Goal: Task Accomplishment & Management: Use online tool/utility

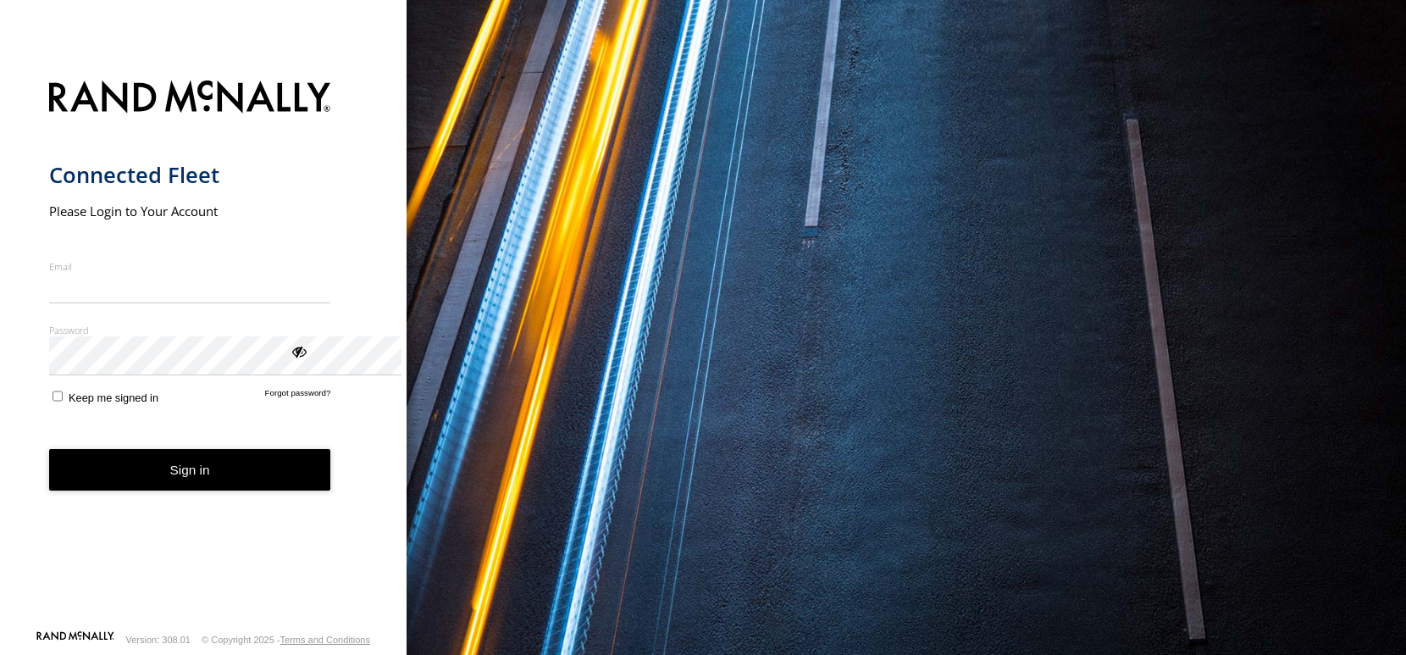
type input "**********"
click at [233, 491] on button "Sign in" at bounding box center [190, 470] width 282 height 42
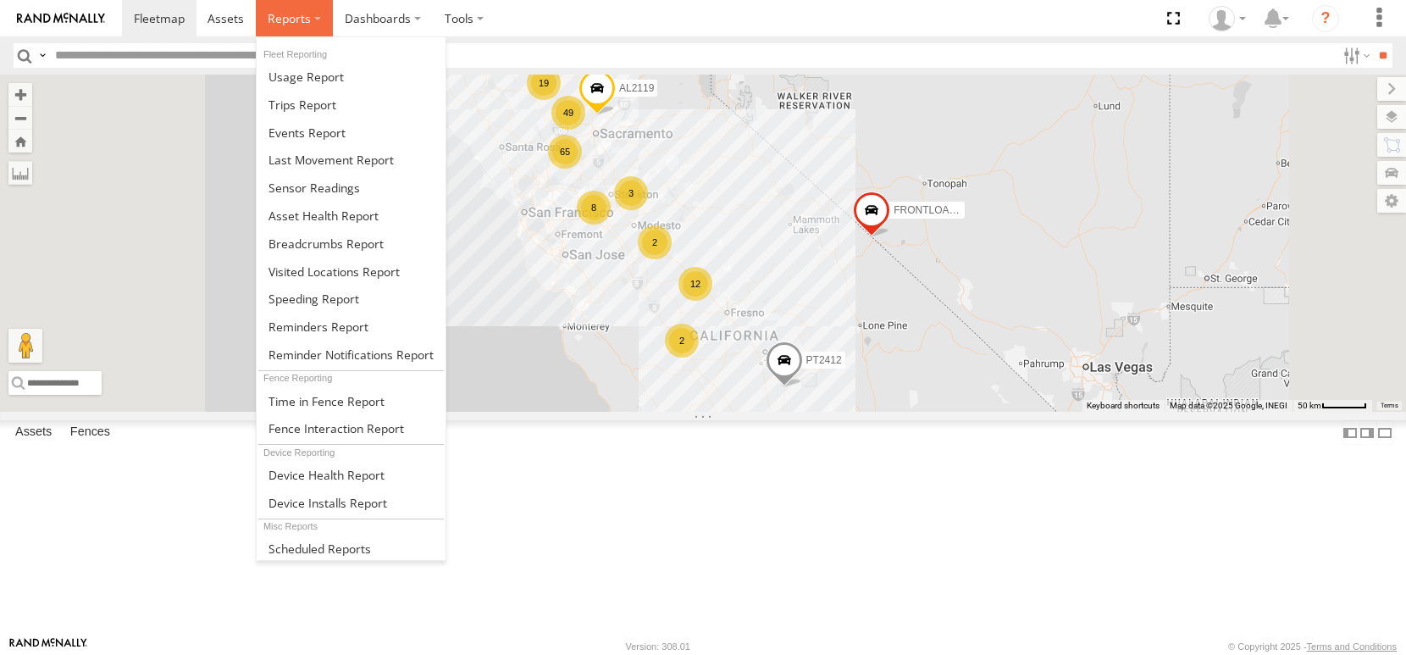
click at [333, 22] on label at bounding box center [294, 18] width 77 height 36
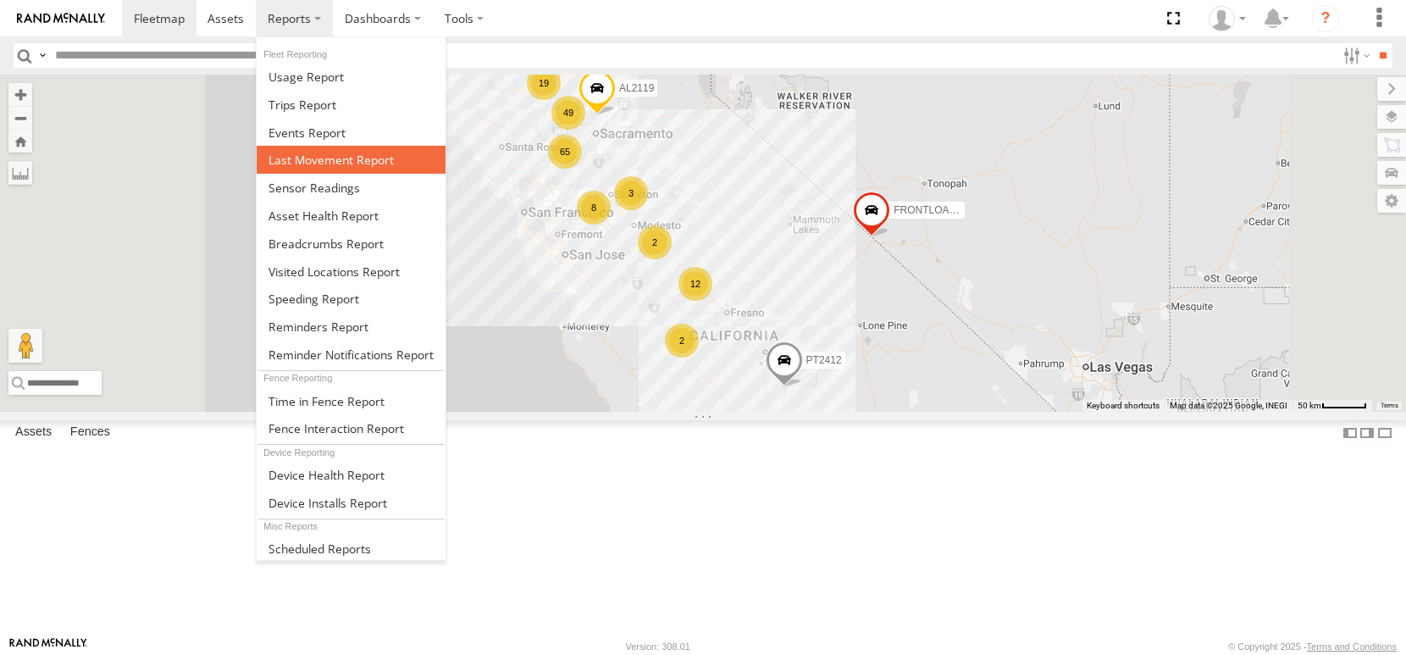
click at [384, 168] on span at bounding box center [331, 160] width 125 height 16
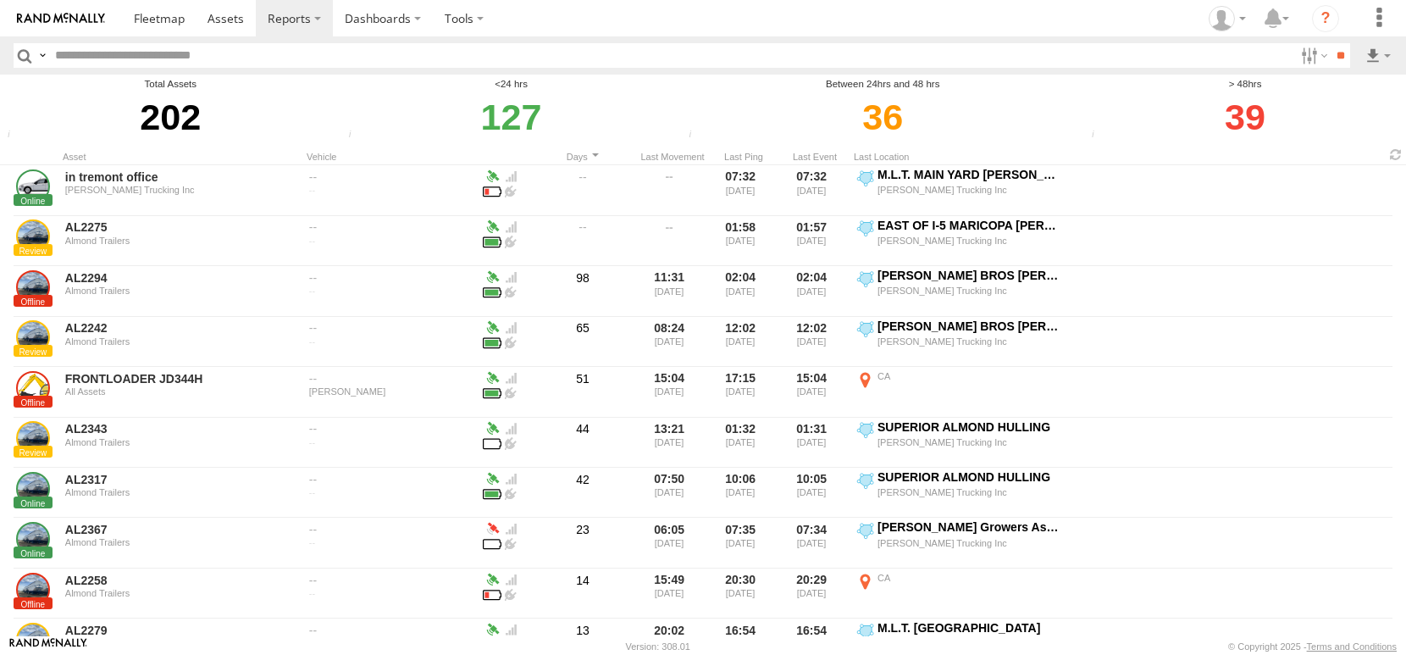
click at [1257, 134] on div "39" at bounding box center [1245, 116] width 317 height 51
click at [1336, 126] on link at bounding box center [1334, 116] width 103 height 25
